Goal: Task Accomplishment & Management: Manage account settings

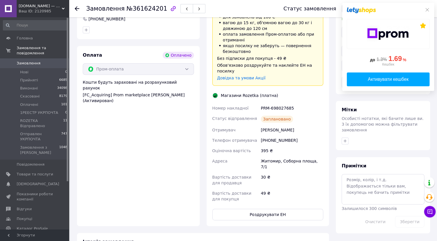
scroll to position [282, 0]
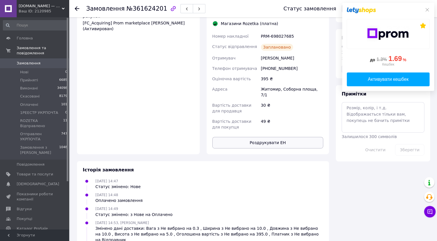
click at [265, 137] on button "Роздрукувати ЕН" at bounding box center [267, 142] width 111 height 11
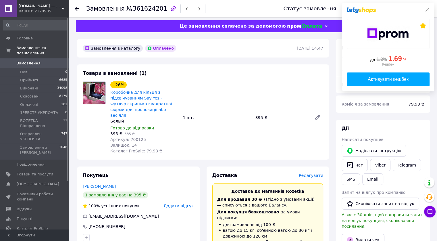
scroll to position [0, 0]
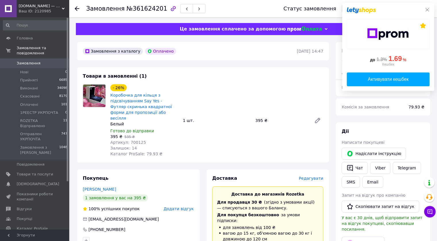
click at [429, 9] on icon at bounding box center [427, 9] width 5 height 5
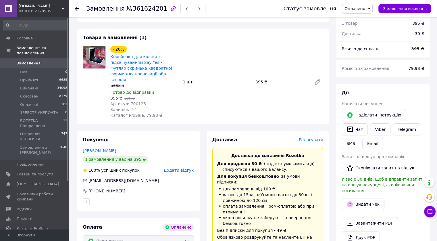
scroll to position [29, 0]
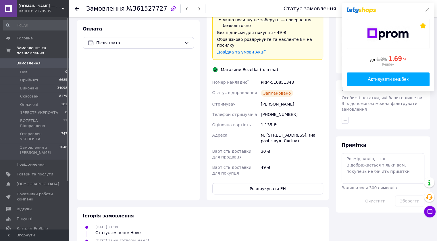
scroll to position [267, 0]
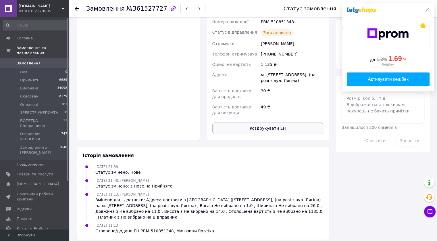
click at [290, 122] on button "Роздрукувати ЕН" at bounding box center [267, 127] width 111 height 11
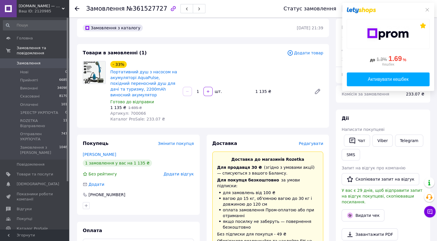
scroll to position [0, 0]
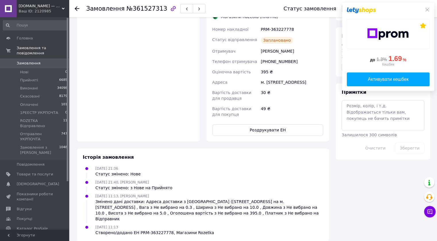
scroll to position [262, 0]
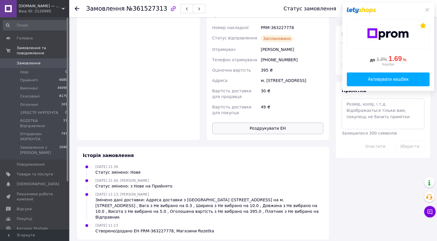
click at [279, 122] on button "Роздрукувати ЕН" at bounding box center [267, 127] width 111 height 11
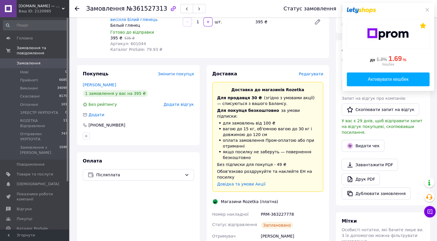
scroll to position [0, 0]
